Goal: Navigation & Orientation: Find specific page/section

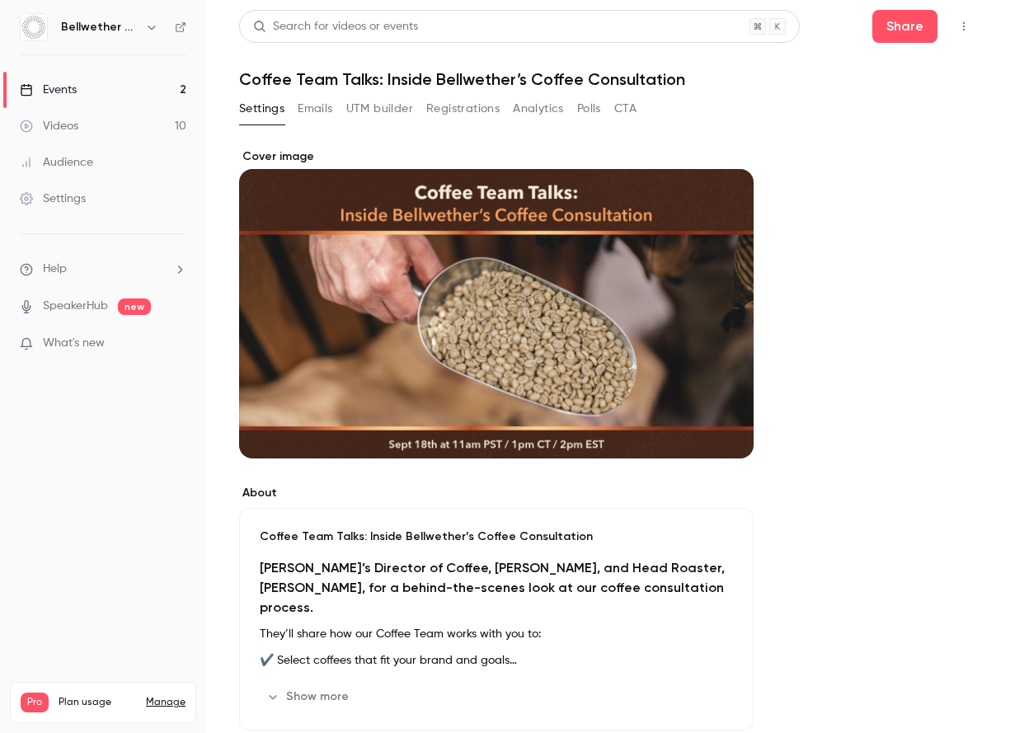
click at [98, 96] on link "Events 2" at bounding box center [103, 90] width 206 height 36
